Goal: Information Seeking & Learning: Learn about a topic

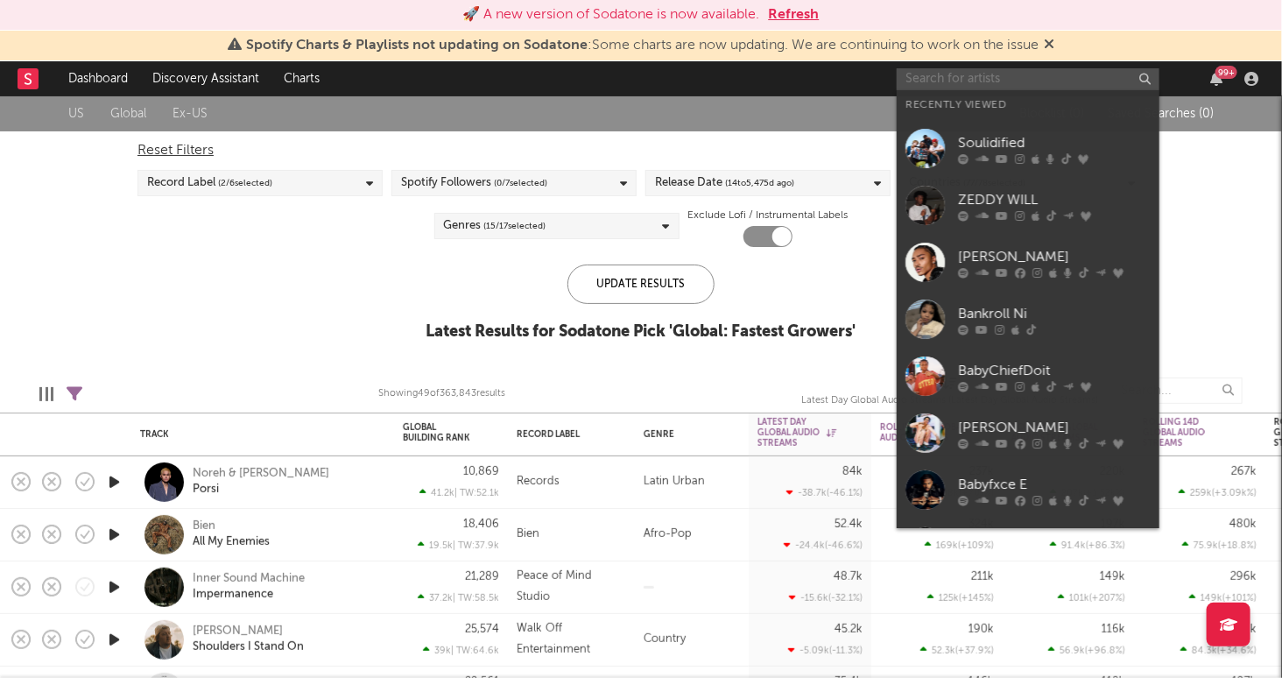
click at [953, 74] on input "text" at bounding box center [1028, 79] width 263 height 22
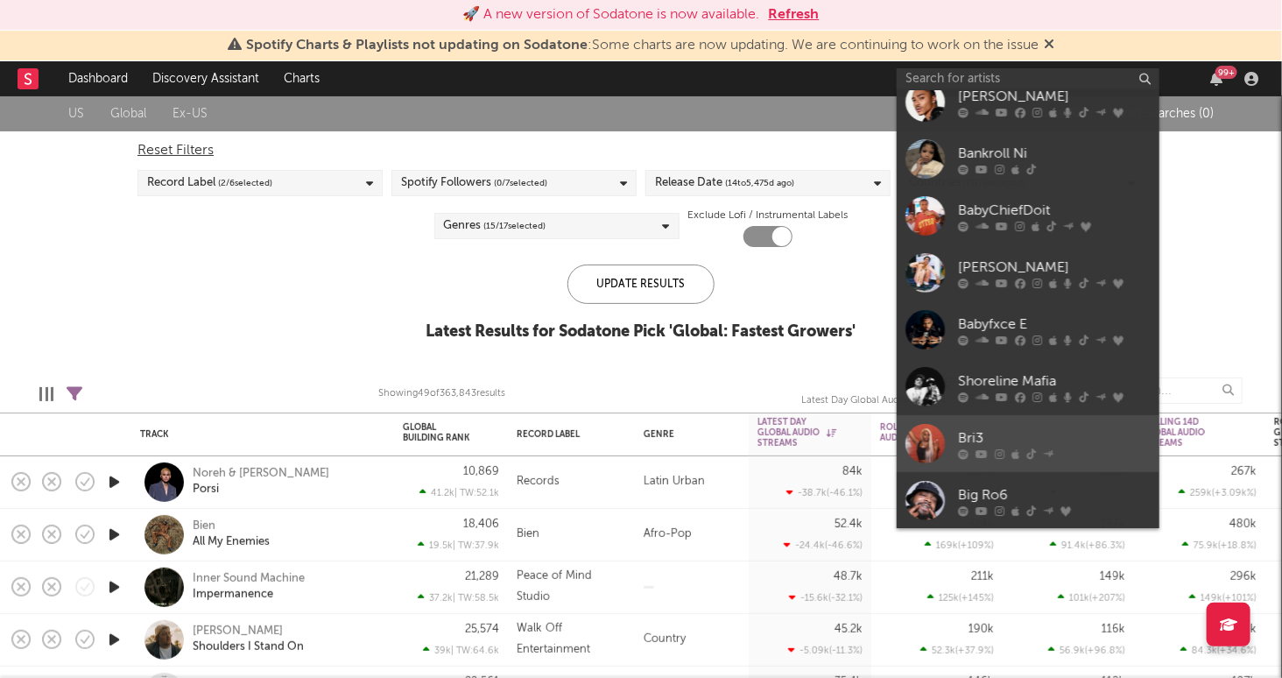
click at [1101, 429] on div "Bri3" at bounding box center [1054, 437] width 193 height 21
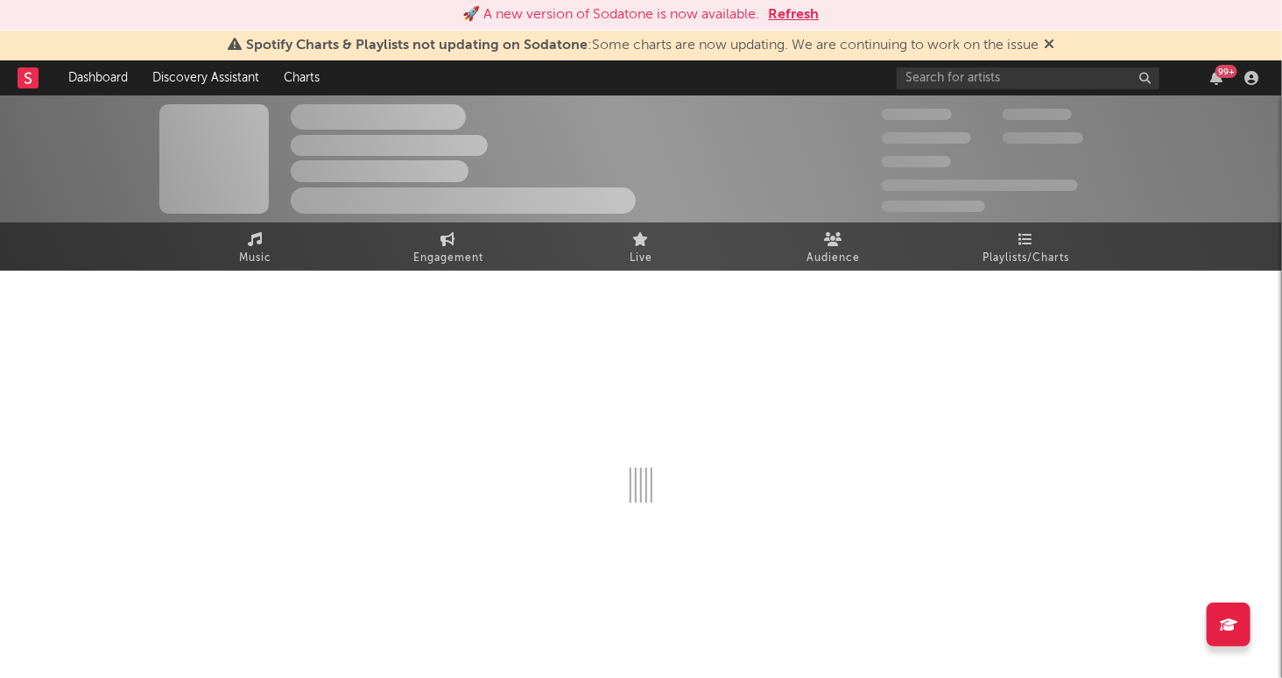
select select "6m"
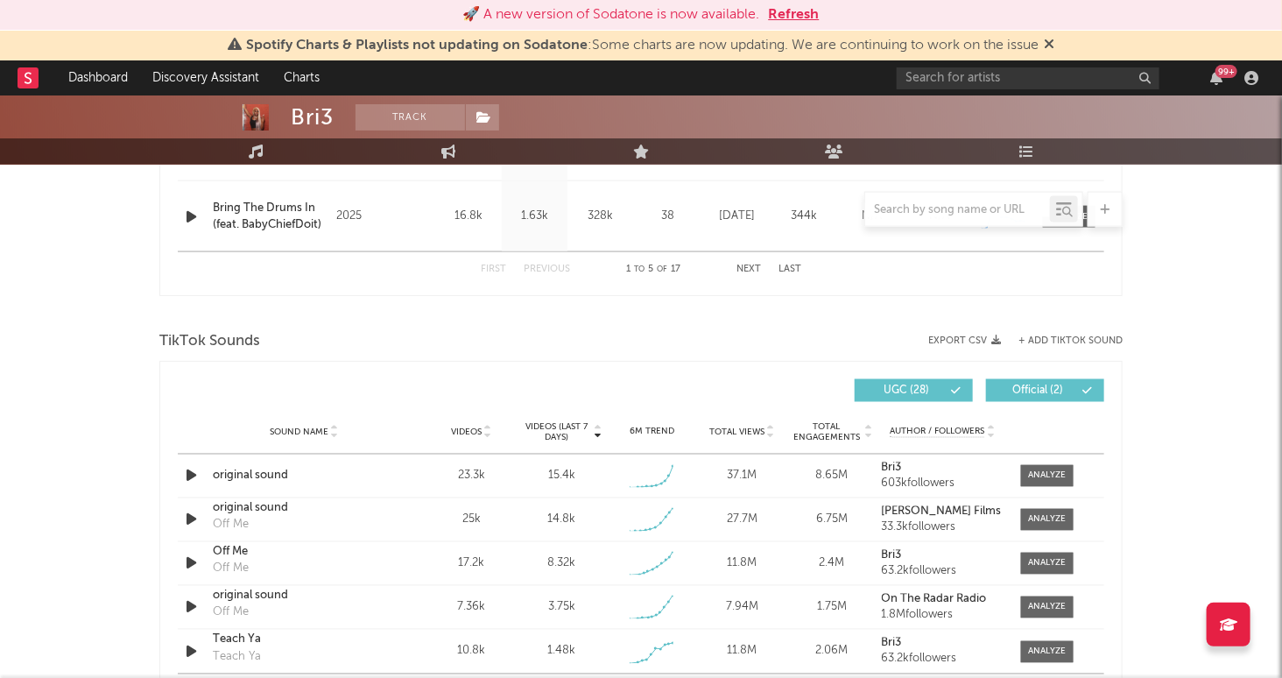
scroll to position [1035, 0]
click at [1054, 474] on div at bounding box center [1048, 475] width 38 height 13
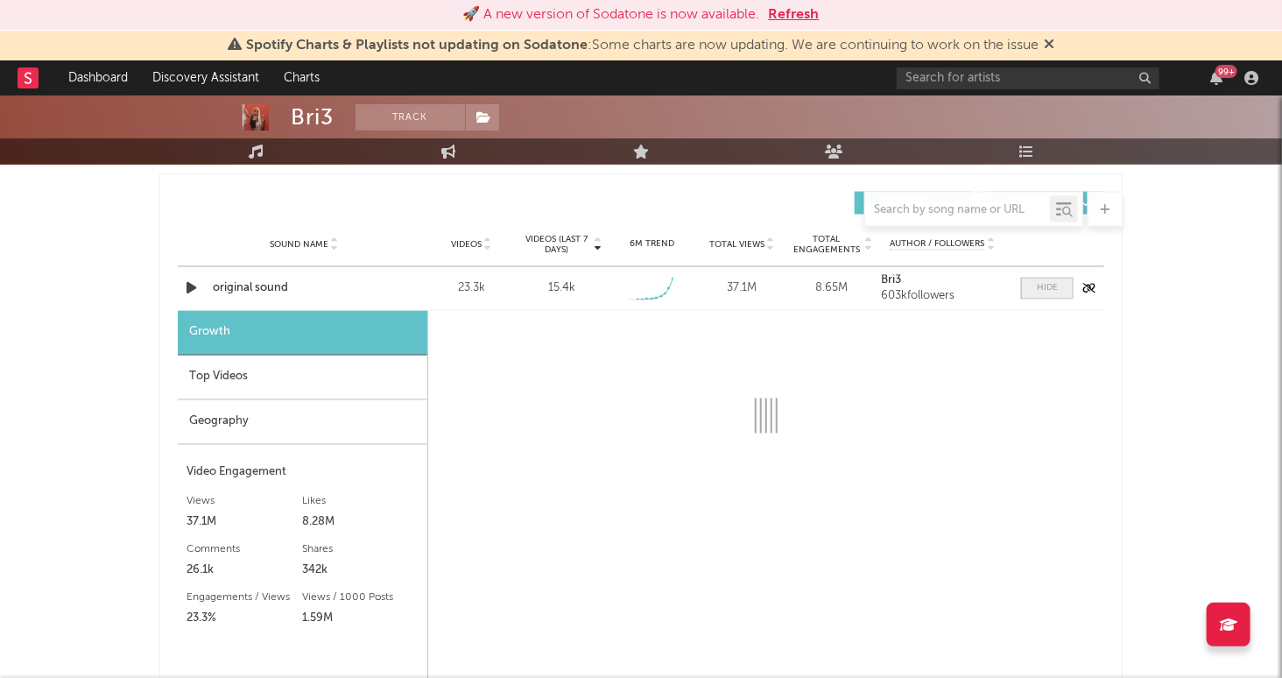
select select "1w"
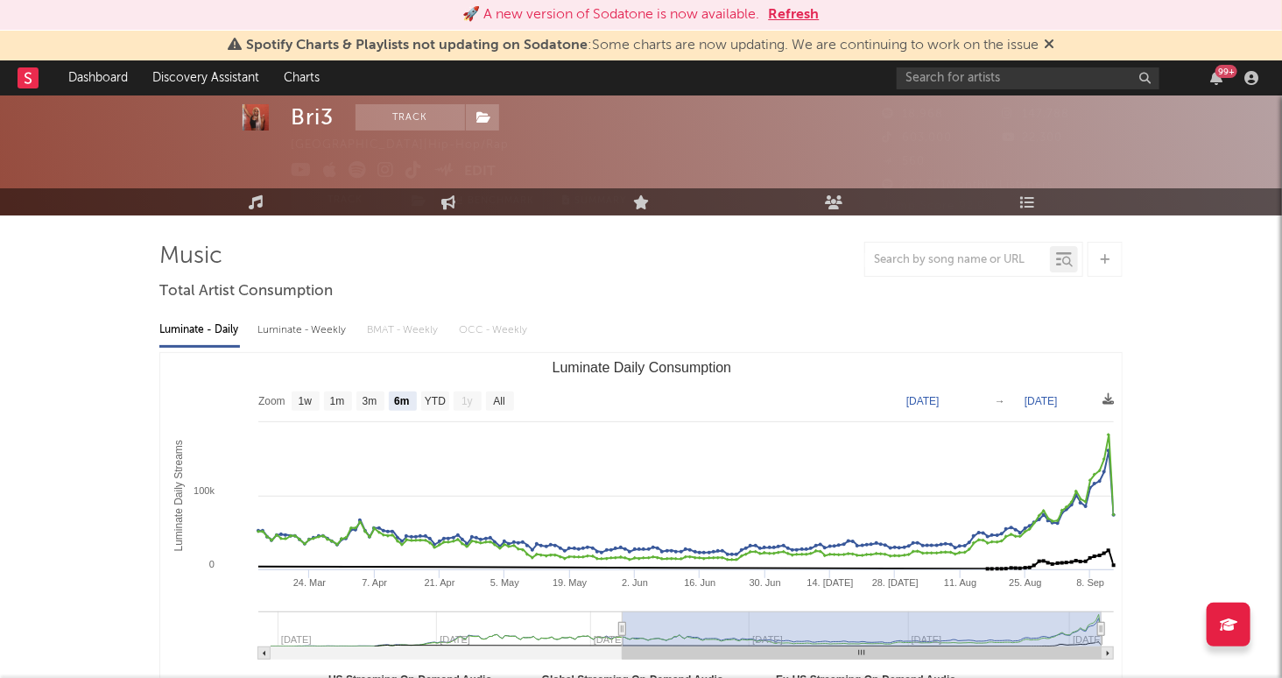
scroll to position [47, 0]
